Goal: Information Seeking & Learning: Stay updated

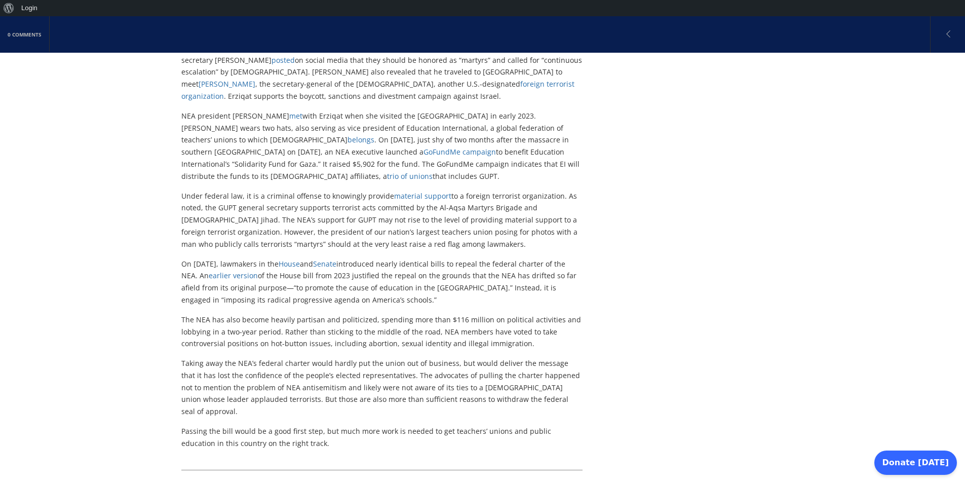
scroll to position [456, 0]
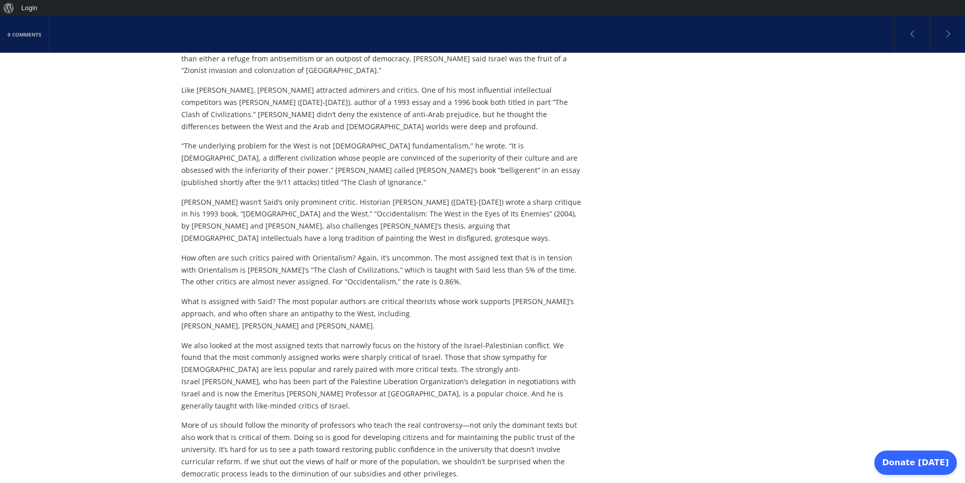
scroll to position [730, 0]
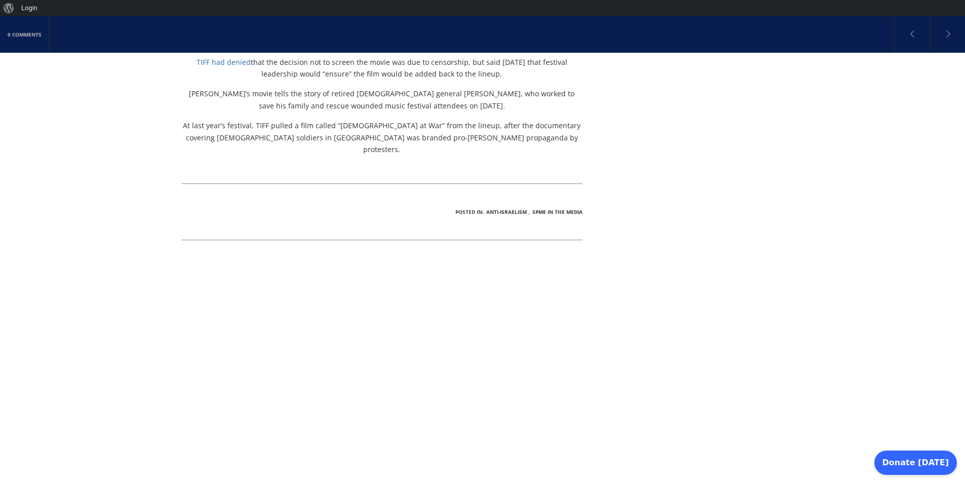
scroll to position [486, 0]
